Goal: Transaction & Acquisition: Purchase product/service

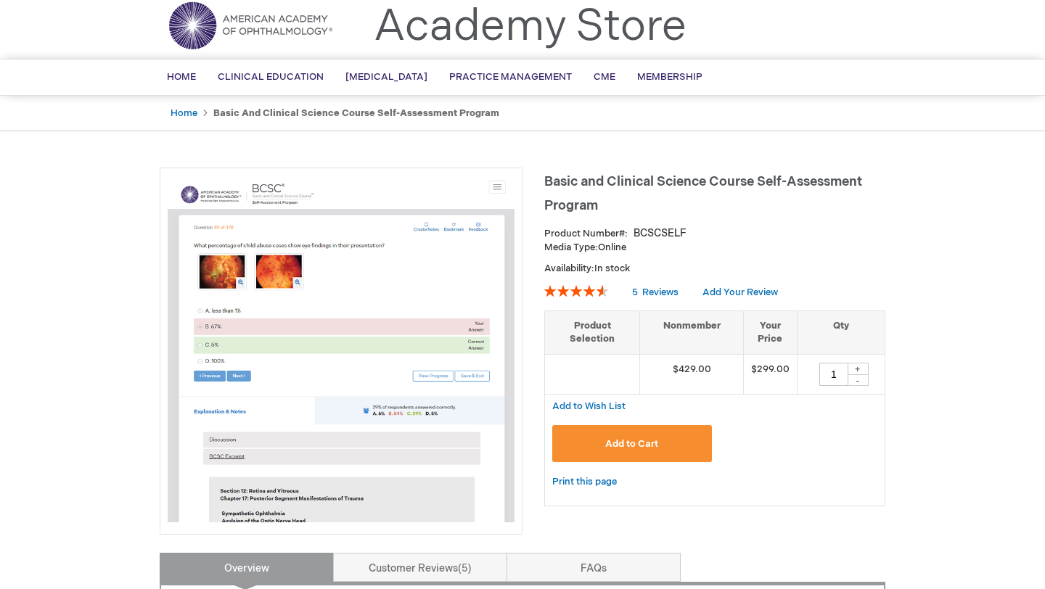
scroll to position [72, 0]
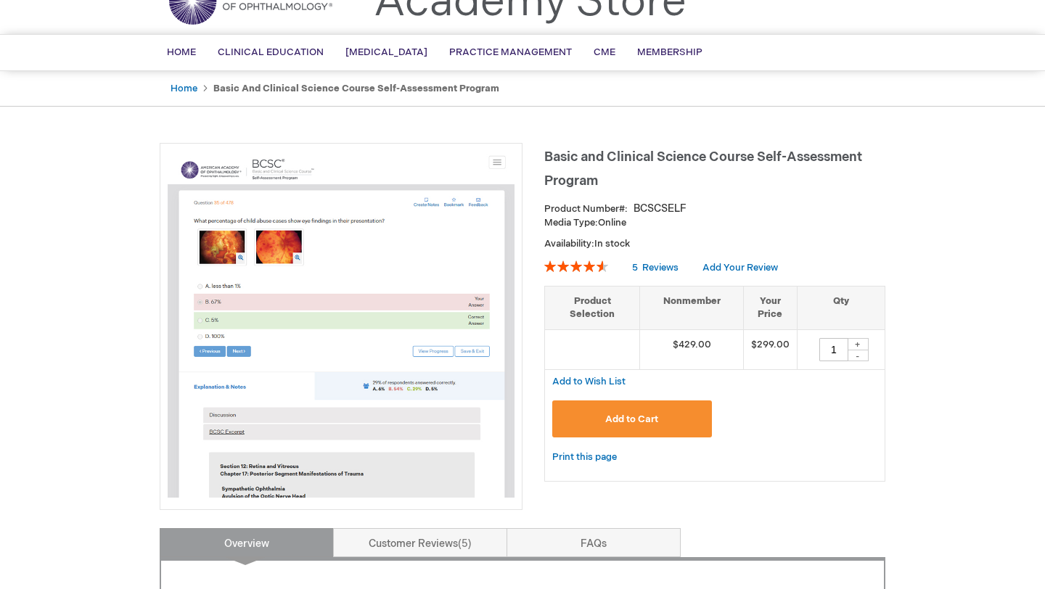
click at [667, 419] on button "Add to Cart" at bounding box center [632, 418] width 160 height 37
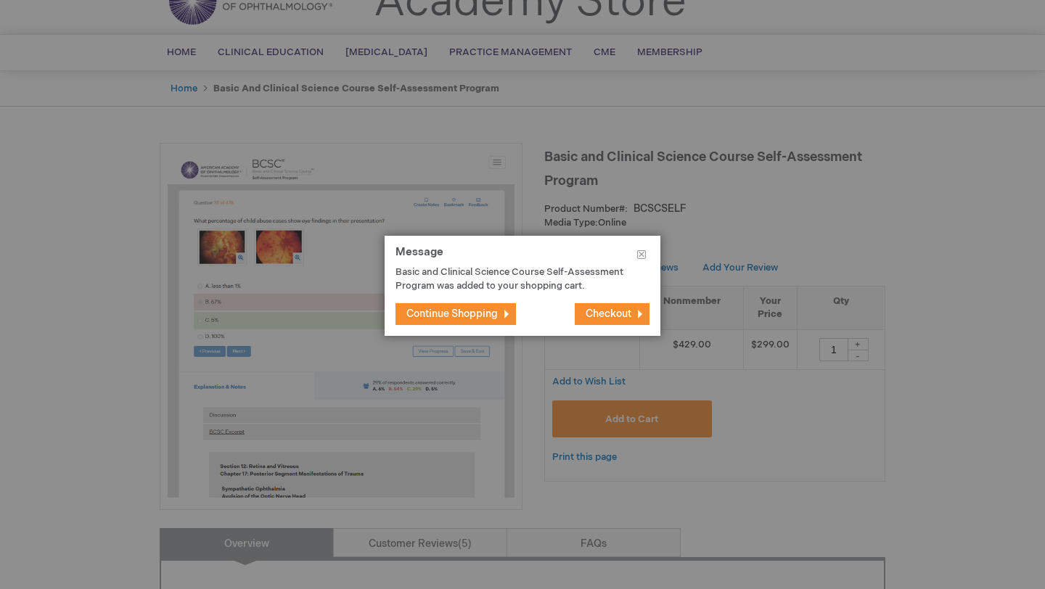
click at [457, 319] on span "Continue Shopping" at bounding box center [451, 314] width 91 height 12
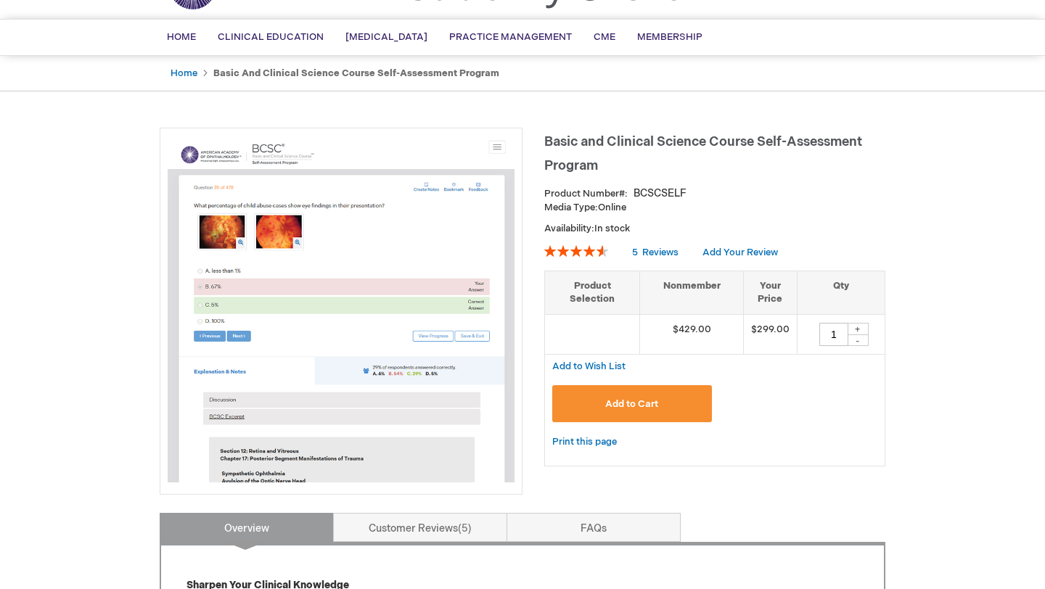
scroll to position [0, 0]
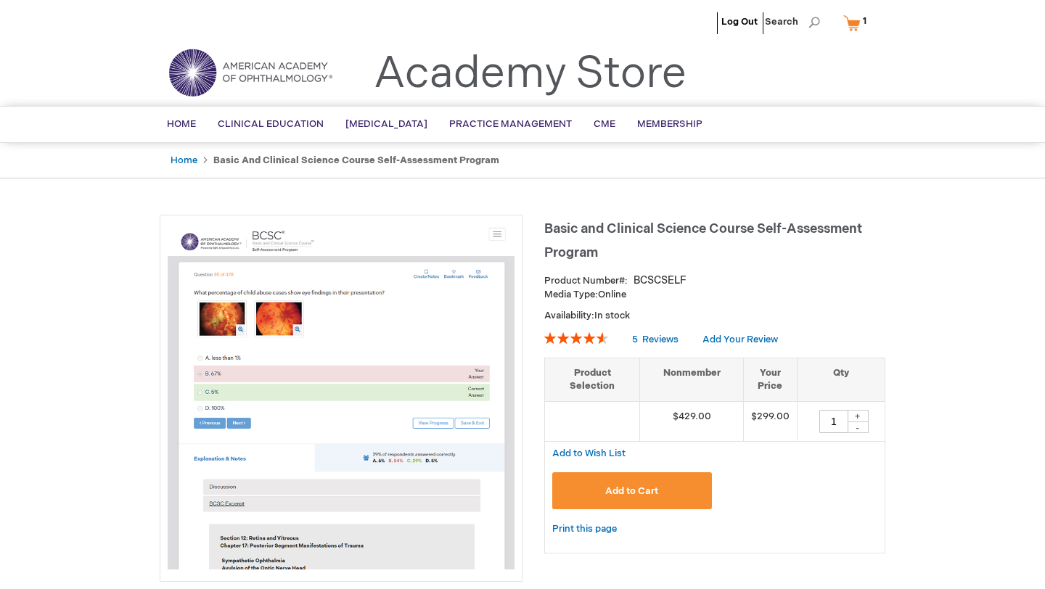
click at [851, 27] on link "My Cart 1 1 items" at bounding box center [858, 22] width 36 height 25
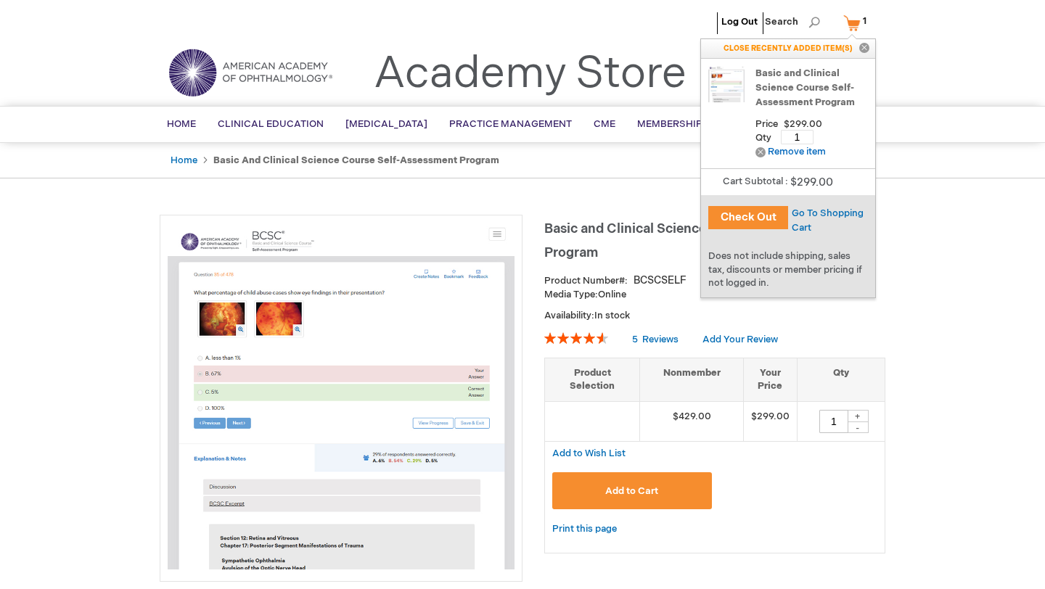
click at [759, 211] on button "Check Out" at bounding box center [748, 217] width 80 height 23
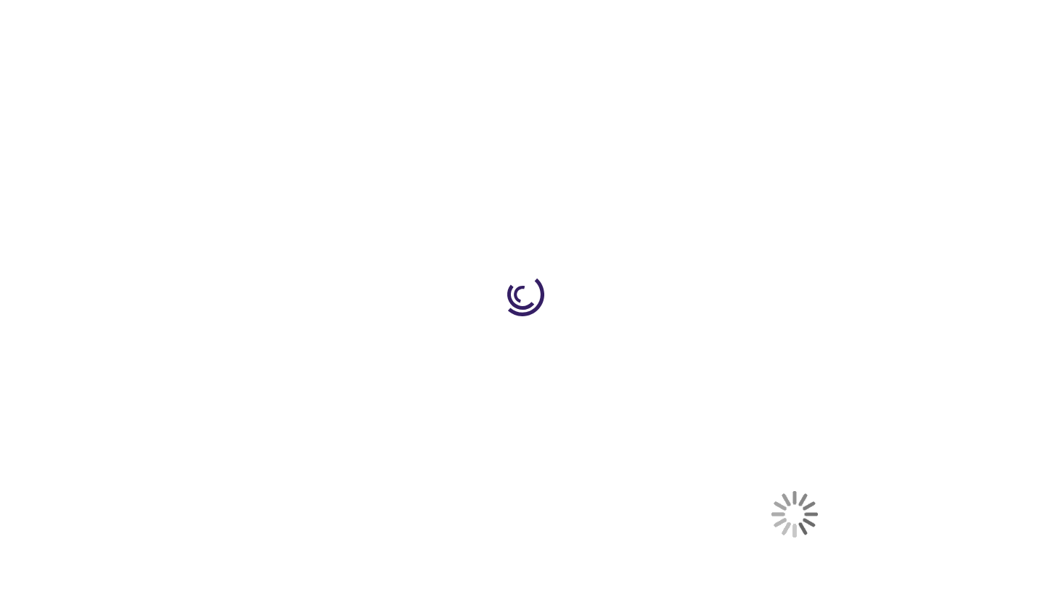
select select "US"
select select "47"
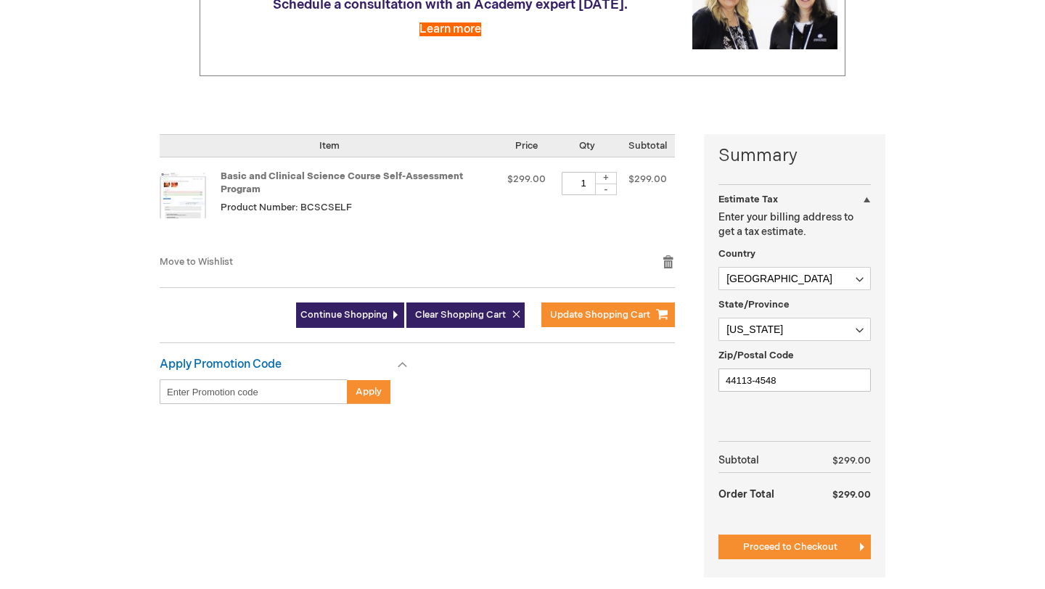
scroll to position [241, 0]
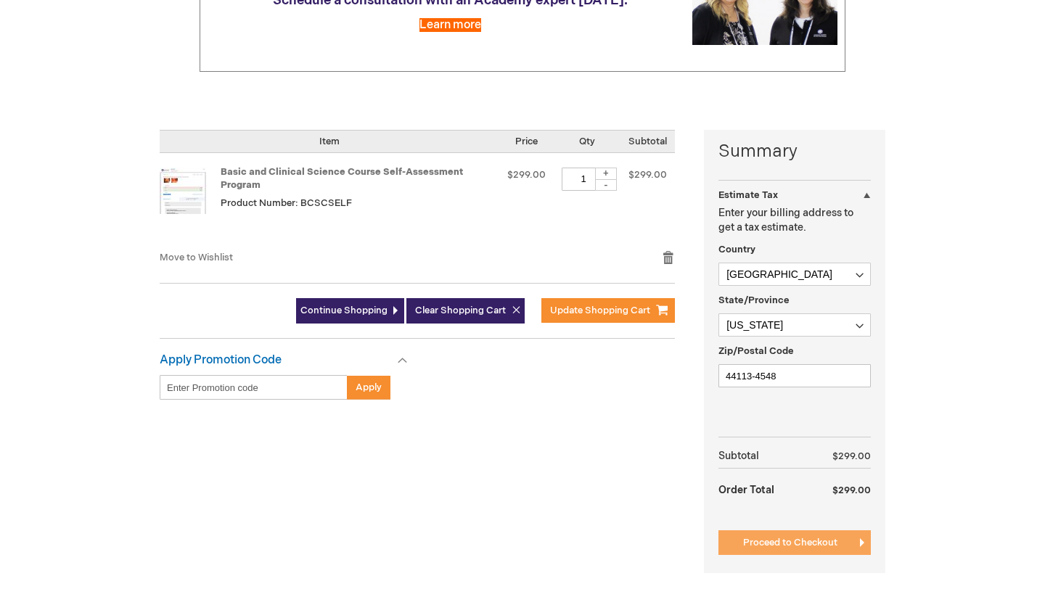
click at [767, 538] on span "Proceed to Checkout" at bounding box center [790, 543] width 94 height 12
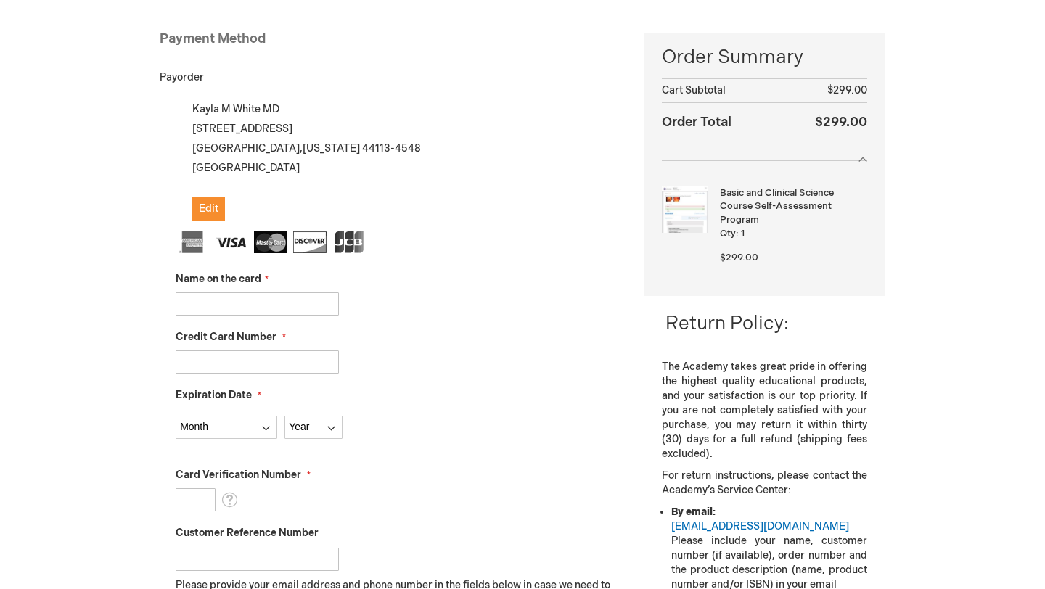
click at [242, 300] on input "Name on the card" at bounding box center [257, 303] width 163 height 23
type input "[PERSON_NAME]"
type input "4465400433298702"
select select "10"
select select "2028"
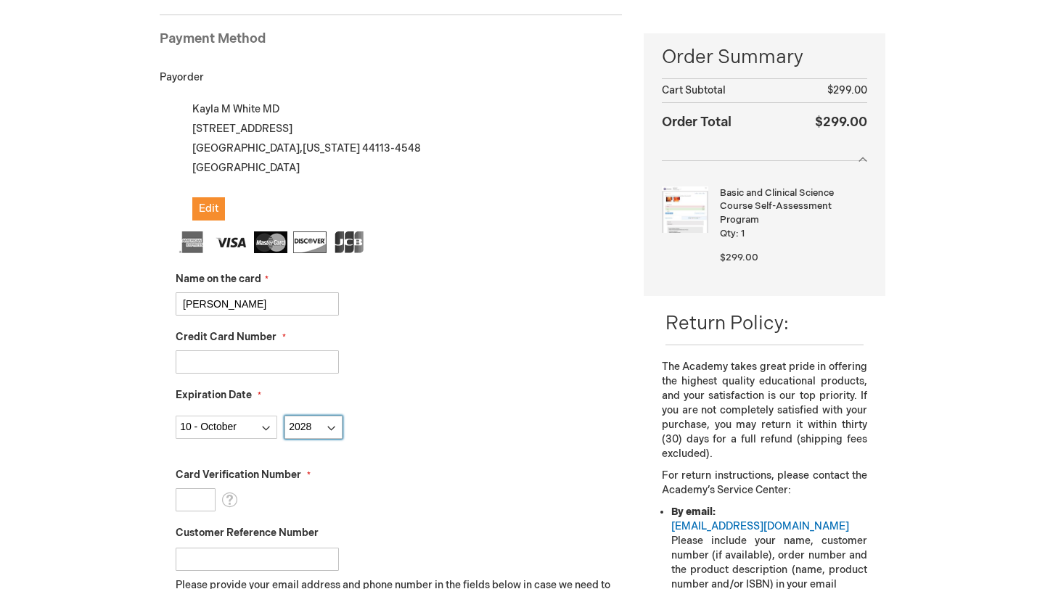
type input "050"
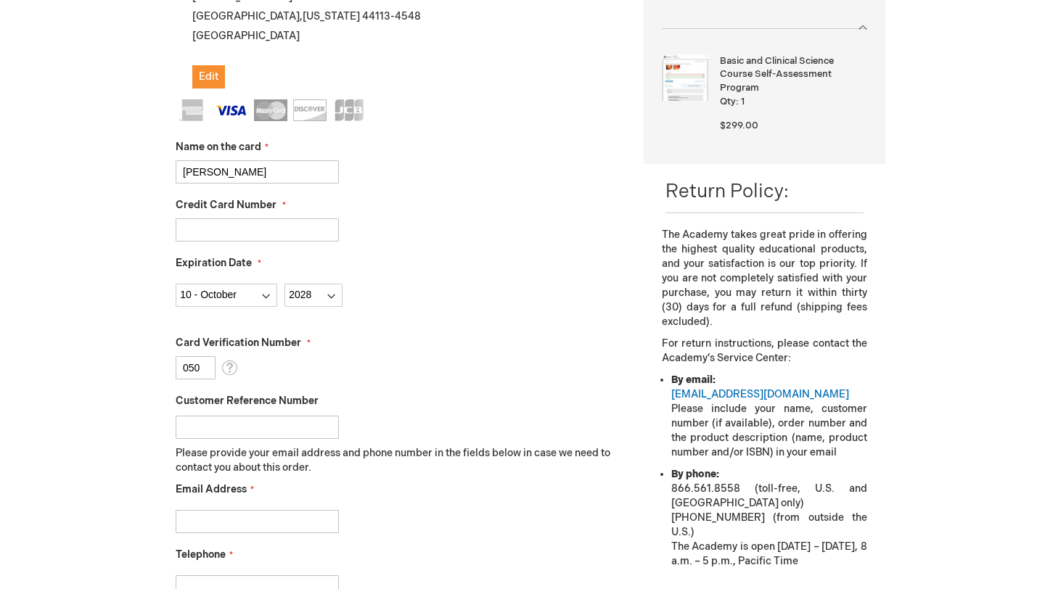
scroll to position [332, 0]
click at [289, 432] on input "Customer Reference Number" at bounding box center [257, 425] width 163 height 23
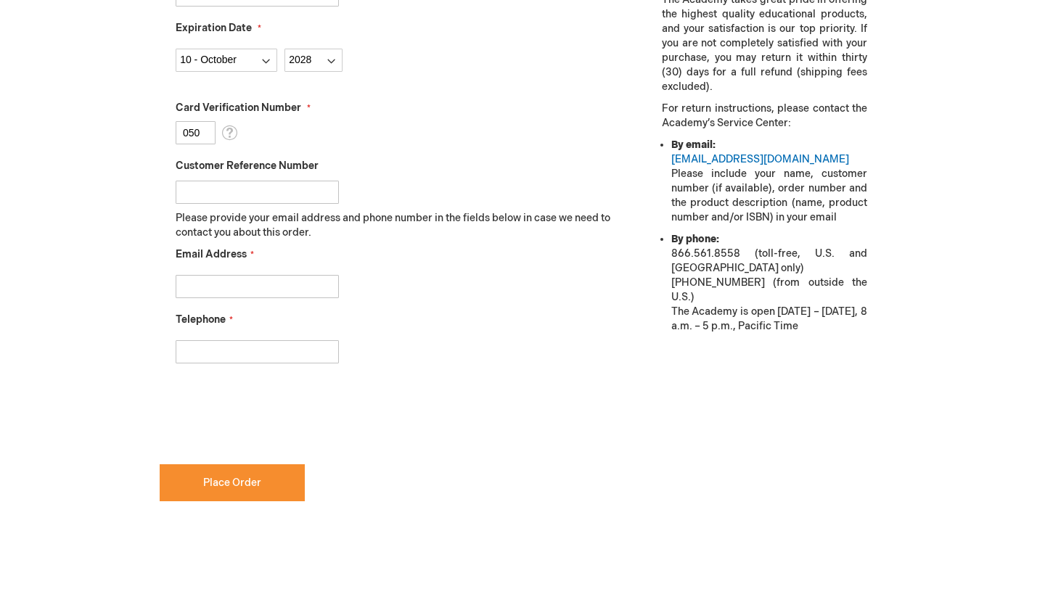
scroll to position [592, 0]
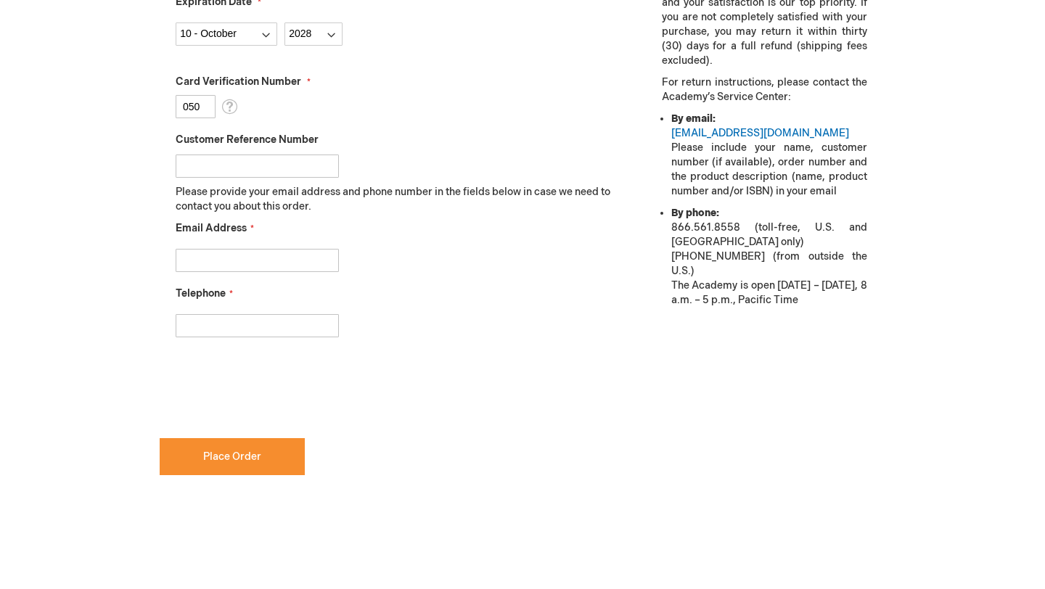
click at [275, 263] on input "Email Address" at bounding box center [257, 260] width 163 height 23
type input "kaylamwhite94@gmail.com"
click at [206, 324] on input "9493259429" at bounding box center [257, 325] width 163 height 23
type input "9493159429"
checkbox input "true"
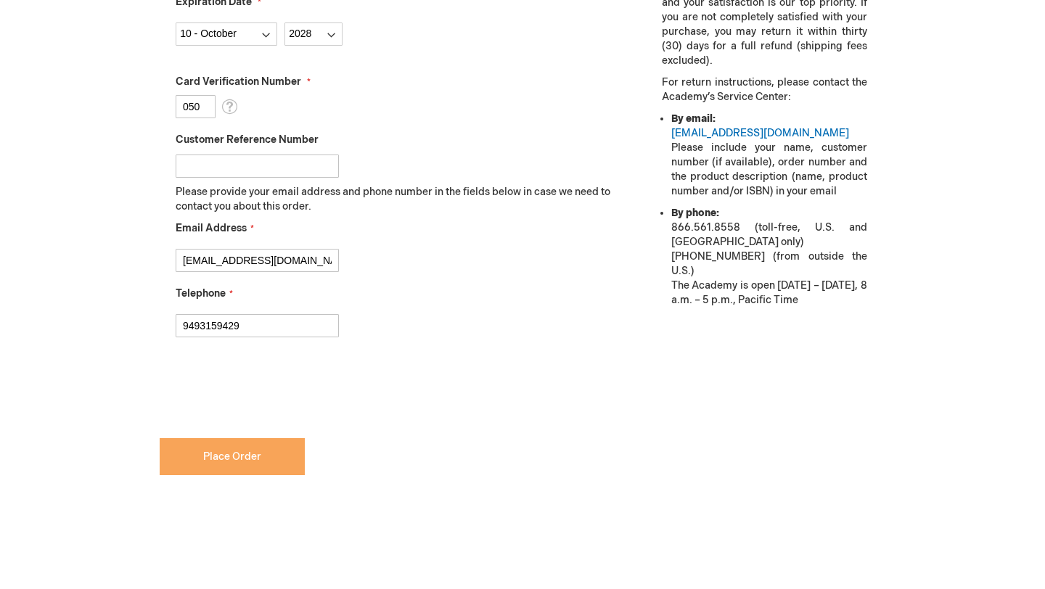
click at [224, 464] on button "Place Order" at bounding box center [232, 456] width 145 height 37
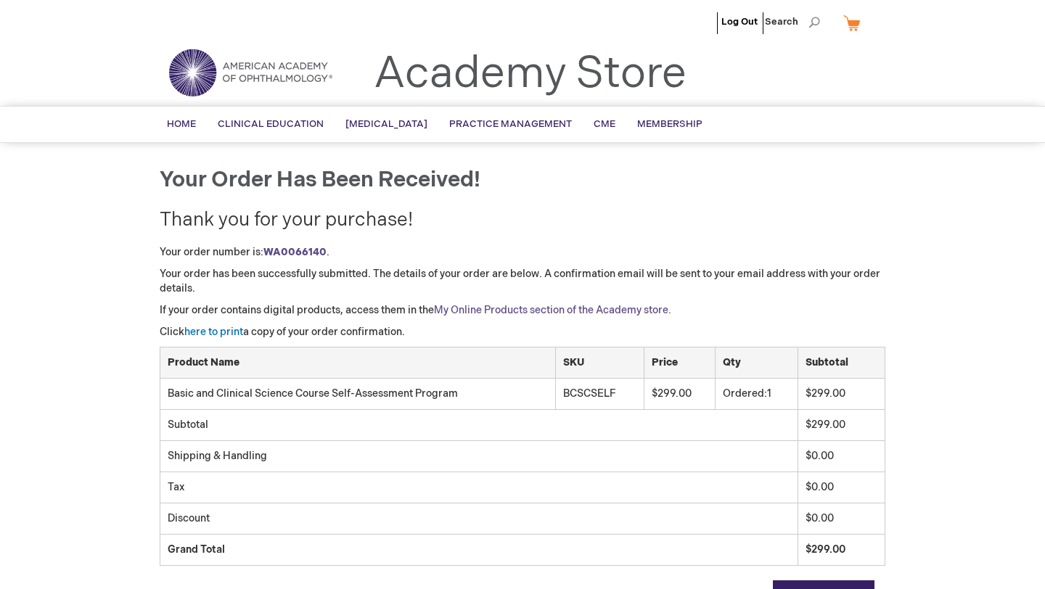
click at [478, 305] on link "My Online Products section of the Academy store." at bounding box center [552, 310] width 237 height 12
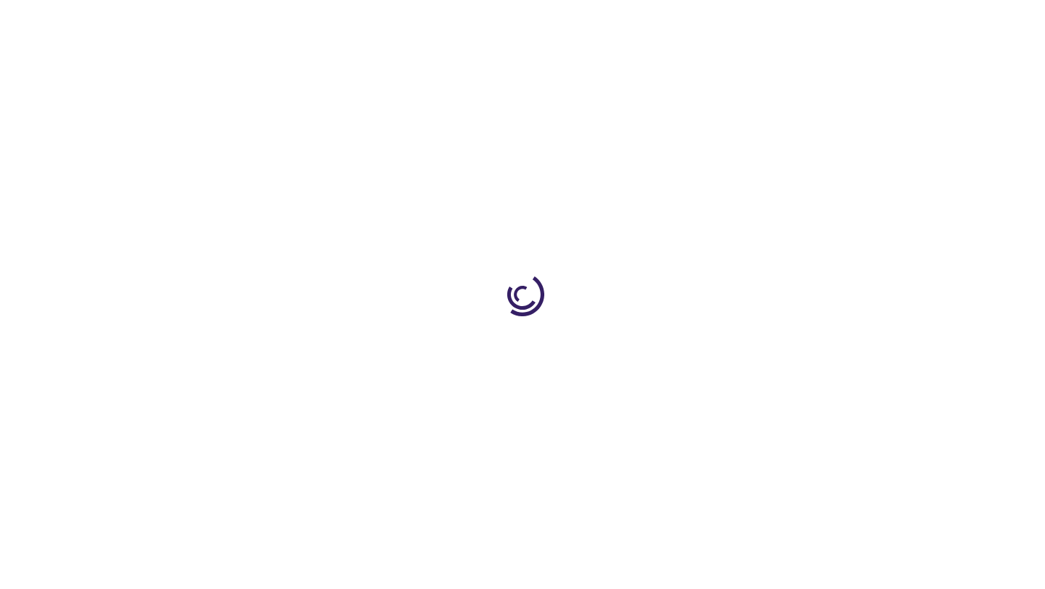
scroll to position [102, 0]
